Goal: Task Accomplishment & Management: Manage account settings

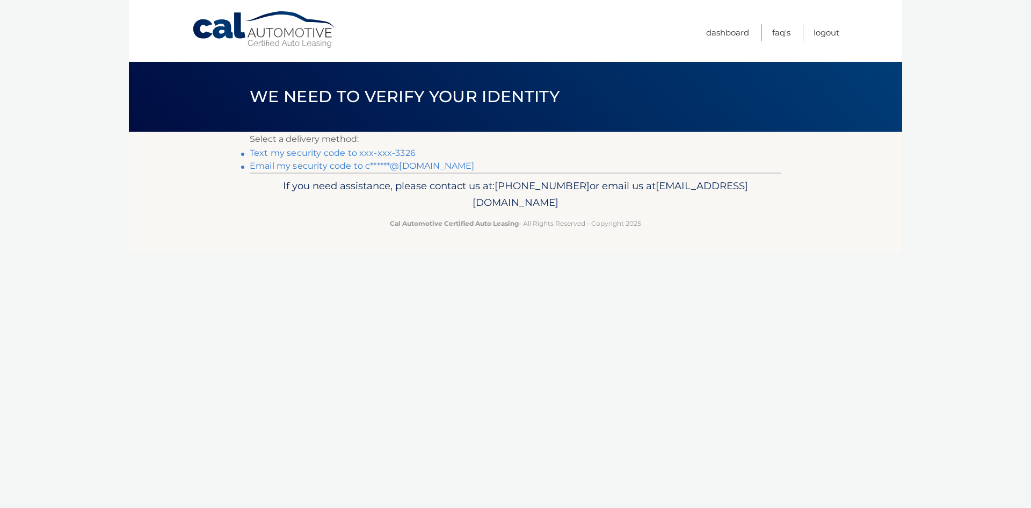
click at [387, 154] on link "Text my security code to xxx-xxx-3326" at bounding box center [333, 153] width 166 height 10
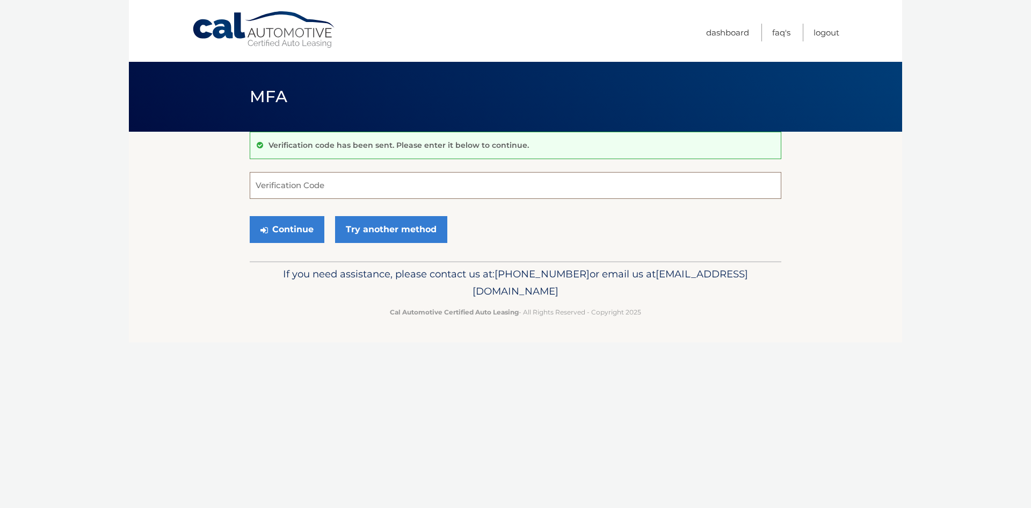
click at [355, 192] on input "Verification Code" at bounding box center [516, 185] width 532 height 27
type input "420394"
click at [250, 216] on button "Continue" at bounding box center [287, 229] width 75 height 27
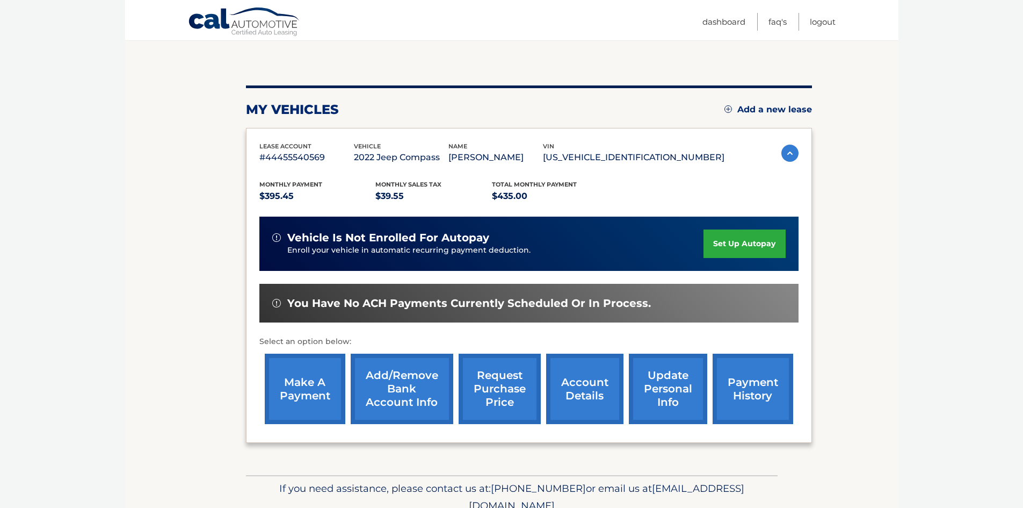
scroll to position [143, 0]
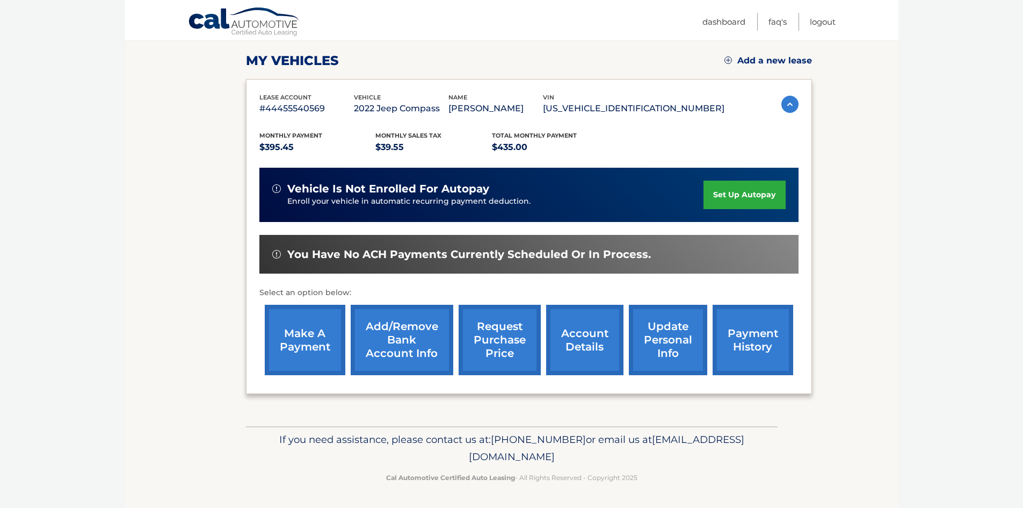
click at [606, 348] on link "account details" at bounding box center [584, 340] width 77 height 70
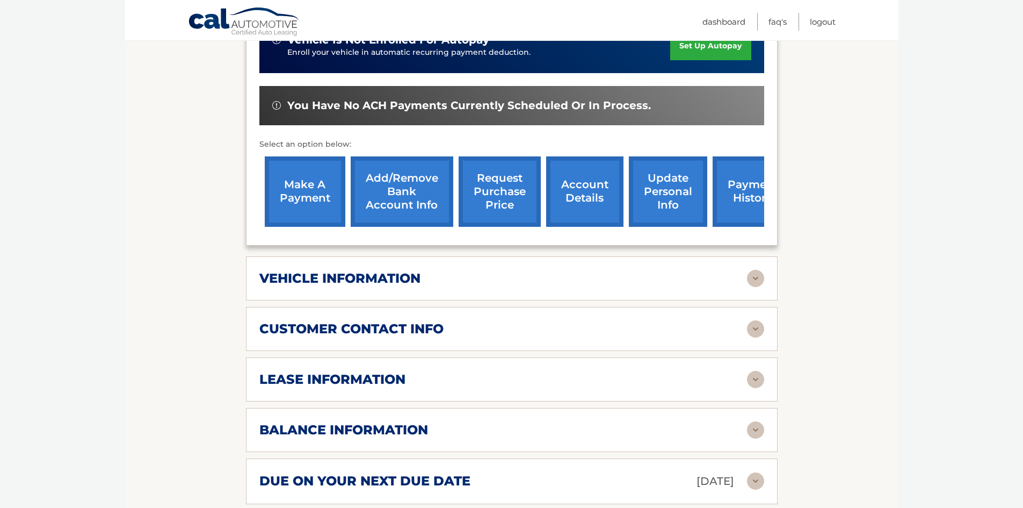
scroll to position [322, 0]
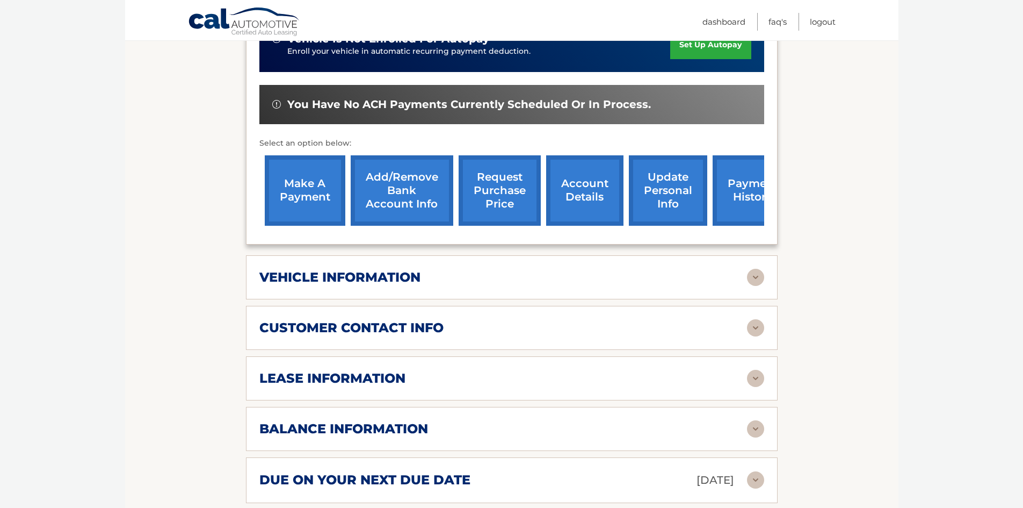
click at [532, 269] on div "vehicle information" at bounding box center [503, 277] width 488 height 16
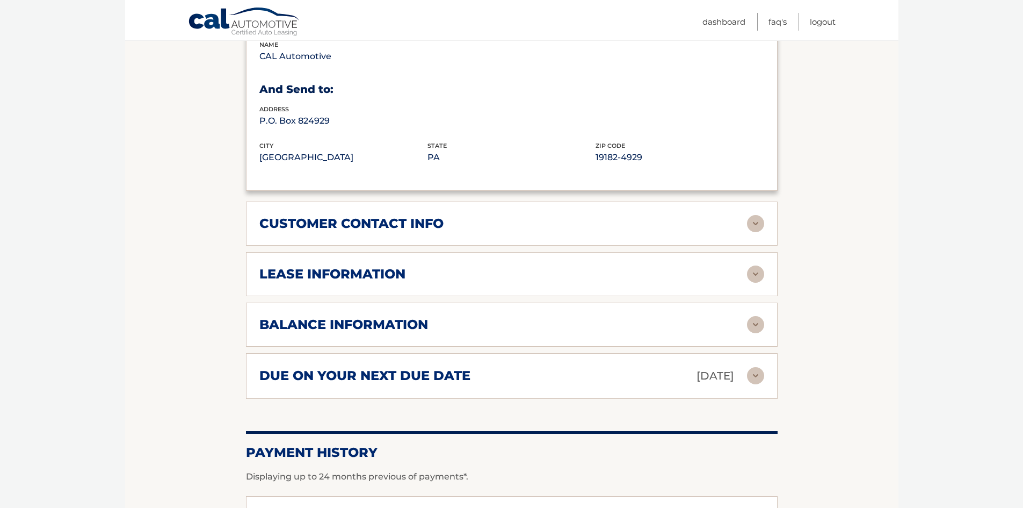
scroll to position [698, 0]
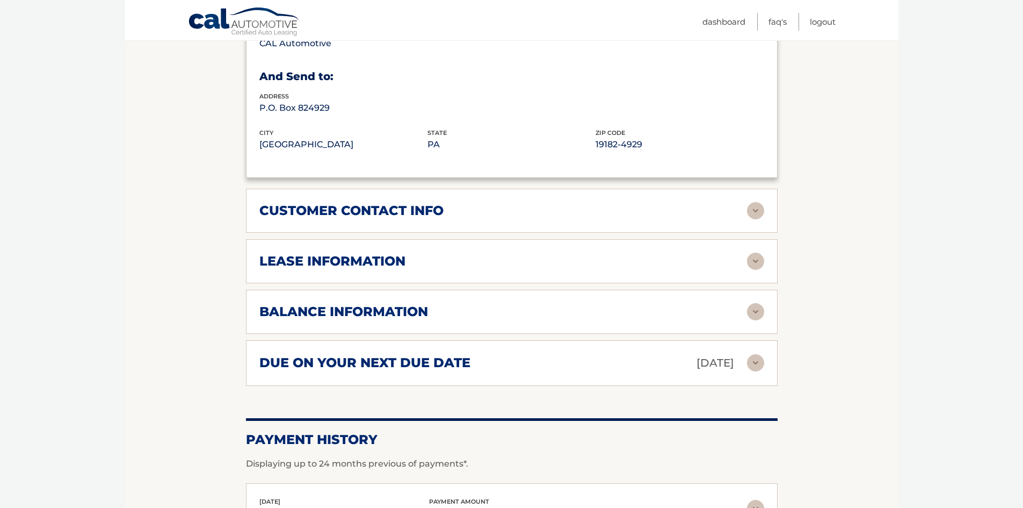
click at [476, 203] on div "customer contact info" at bounding box center [503, 211] width 488 height 16
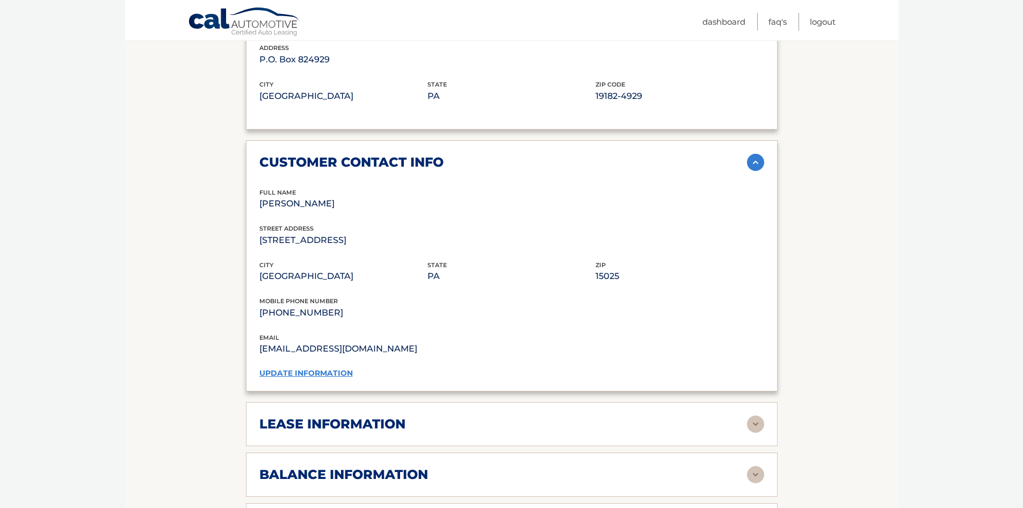
scroll to position [913, 0]
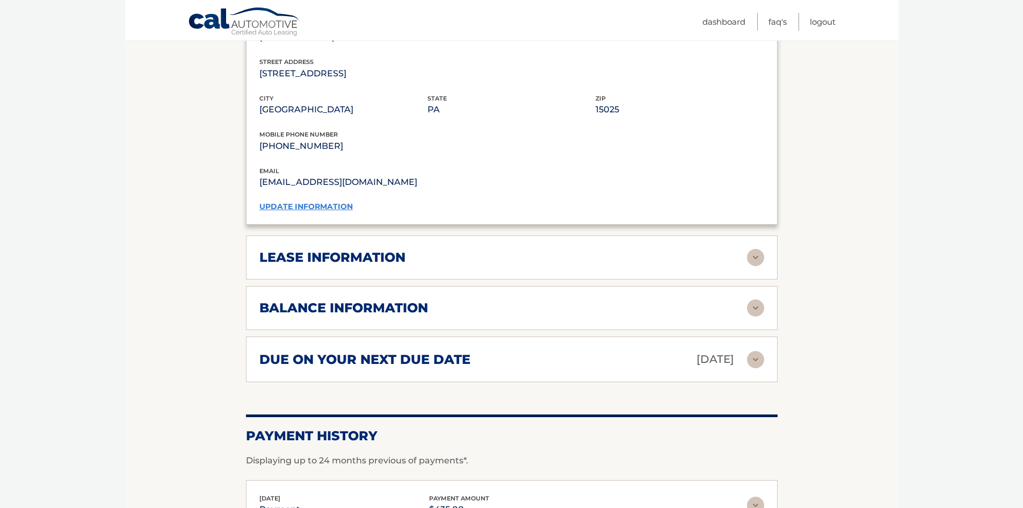
click at [457, 249] on div "lease information" at bounding box center [503, 257] width 488 height 16
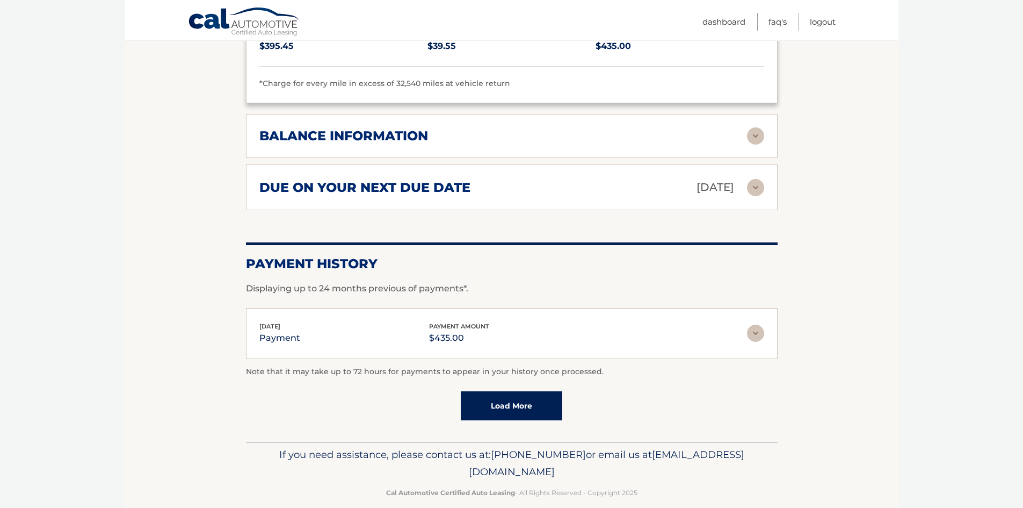
scroll to position [803, 0]
